Goal: Understand process/instructions

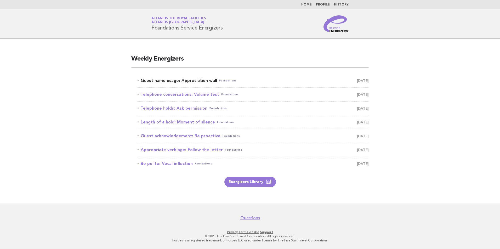
click at [194, 82] on link "Guest name usage: Appreciation wall Foundations August 18" at bounding box center [253, 80] width 231 height 7
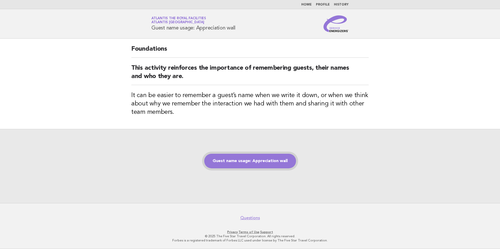
click at [250, 164] on link "Guest name usage: Appreciation wall" at bounding box center [250, 161] width 92 height 15
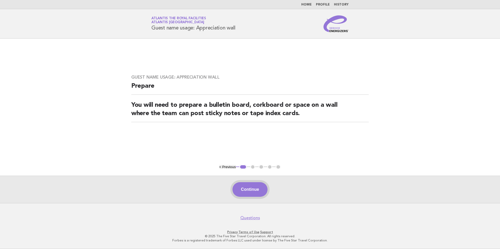
click at [240, 190] on button "Continue" at bounding box center [249, 190] width 35 height 15
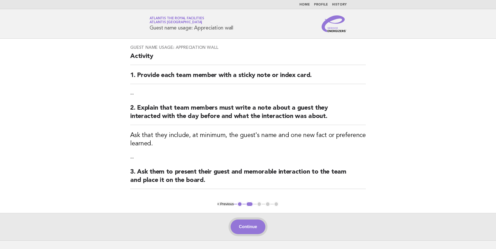
click at [252, 230] on button "Continue" at bounding box center [248, 227] width 35 height 15
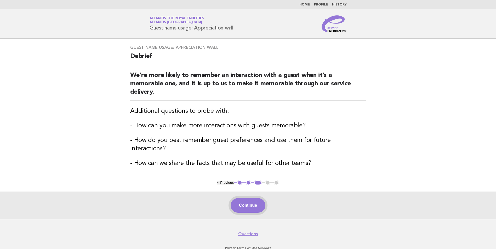
click at [245, 200] on button "Continue" at bounding box center [248, 205] width 35 height 15
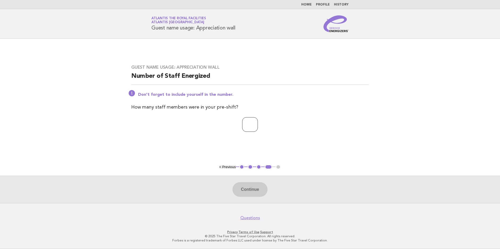
click at [245, 127] on input "number" at bounding box center [250, 124] width 16 height 15
type input "**"
click at [255, 191] on button "Continue" at bounding box center [249, 190] width 35 height 15
